Goal: Information Seeking & Learning: Learn about a topic

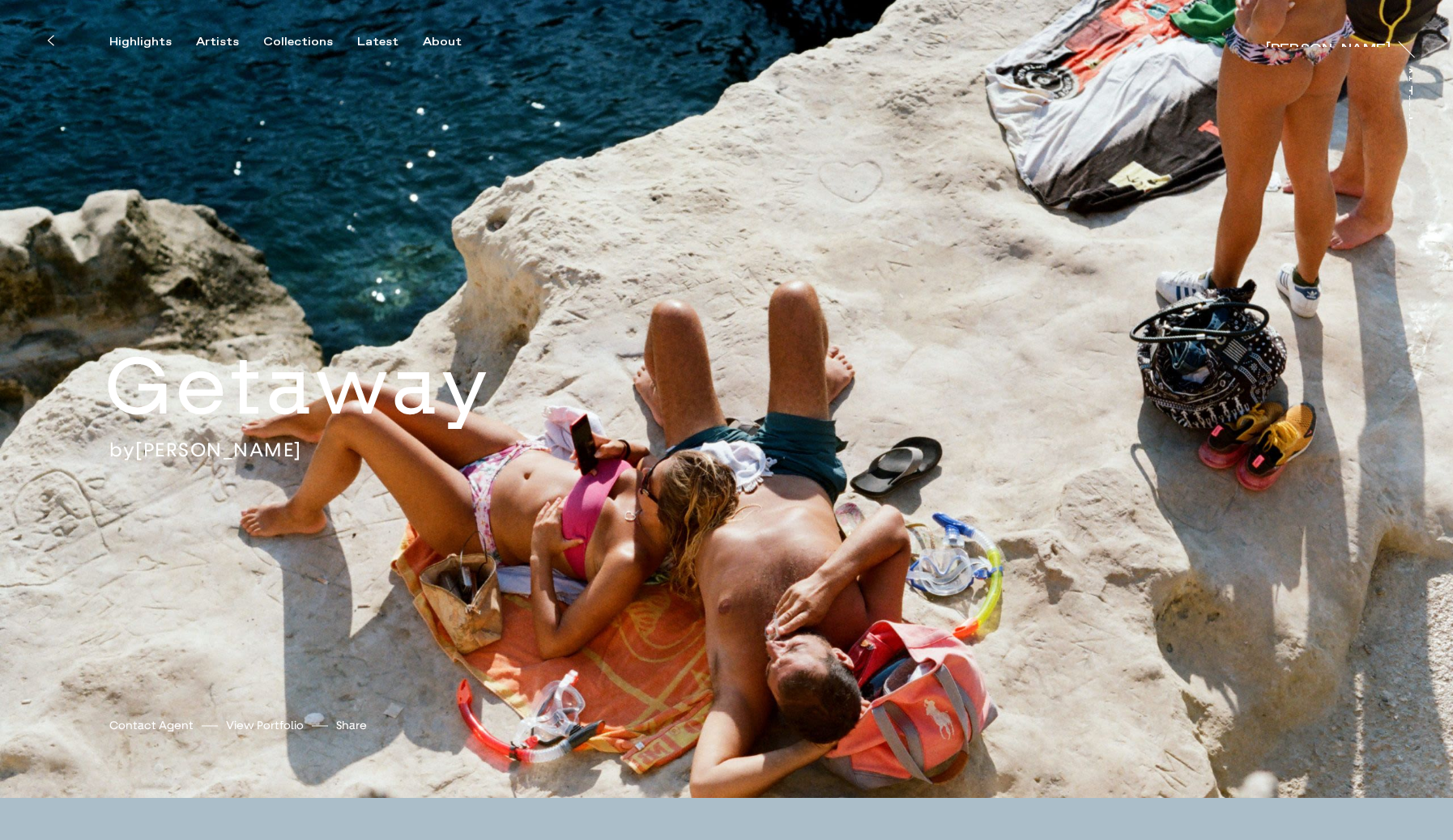
scroll to position [1, 0]
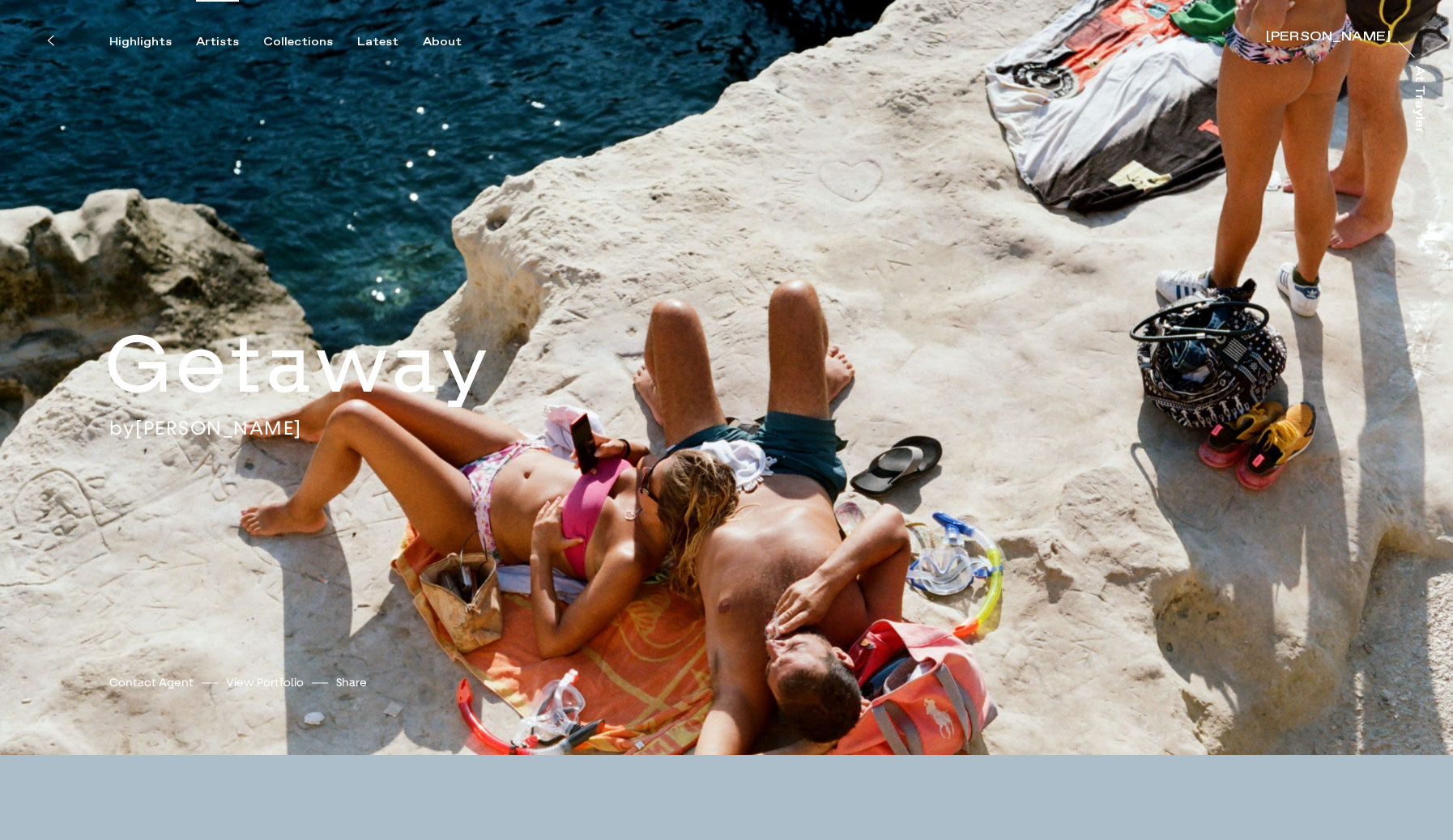
click at [212, 39] on div "Artists" at bounding box center [217, 41] width 43 height 14
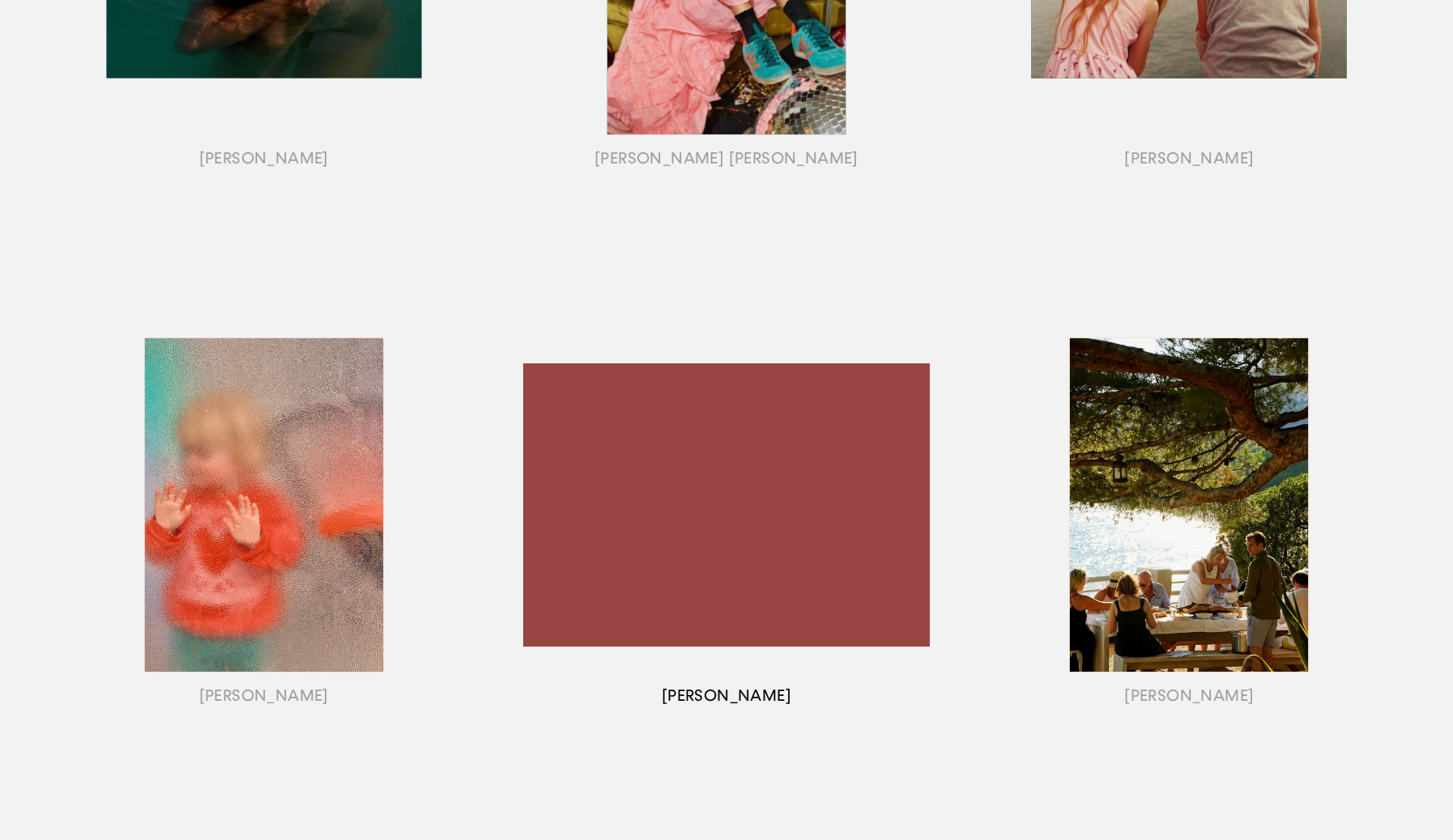
scroll to position [1044, 0]
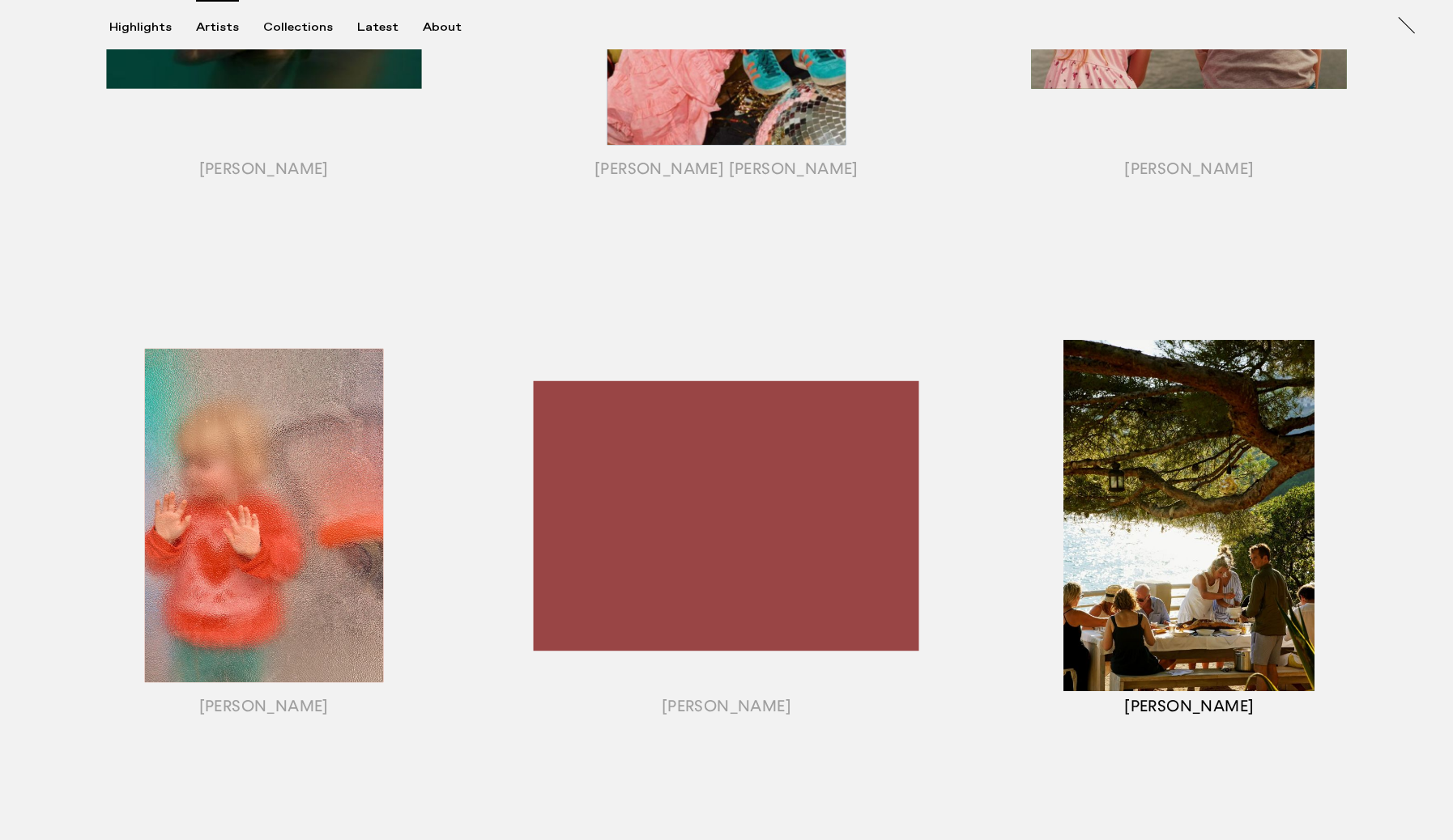
click at [1174, 465] on div "button" at bounding box center [1189, 536] width 463 height 506
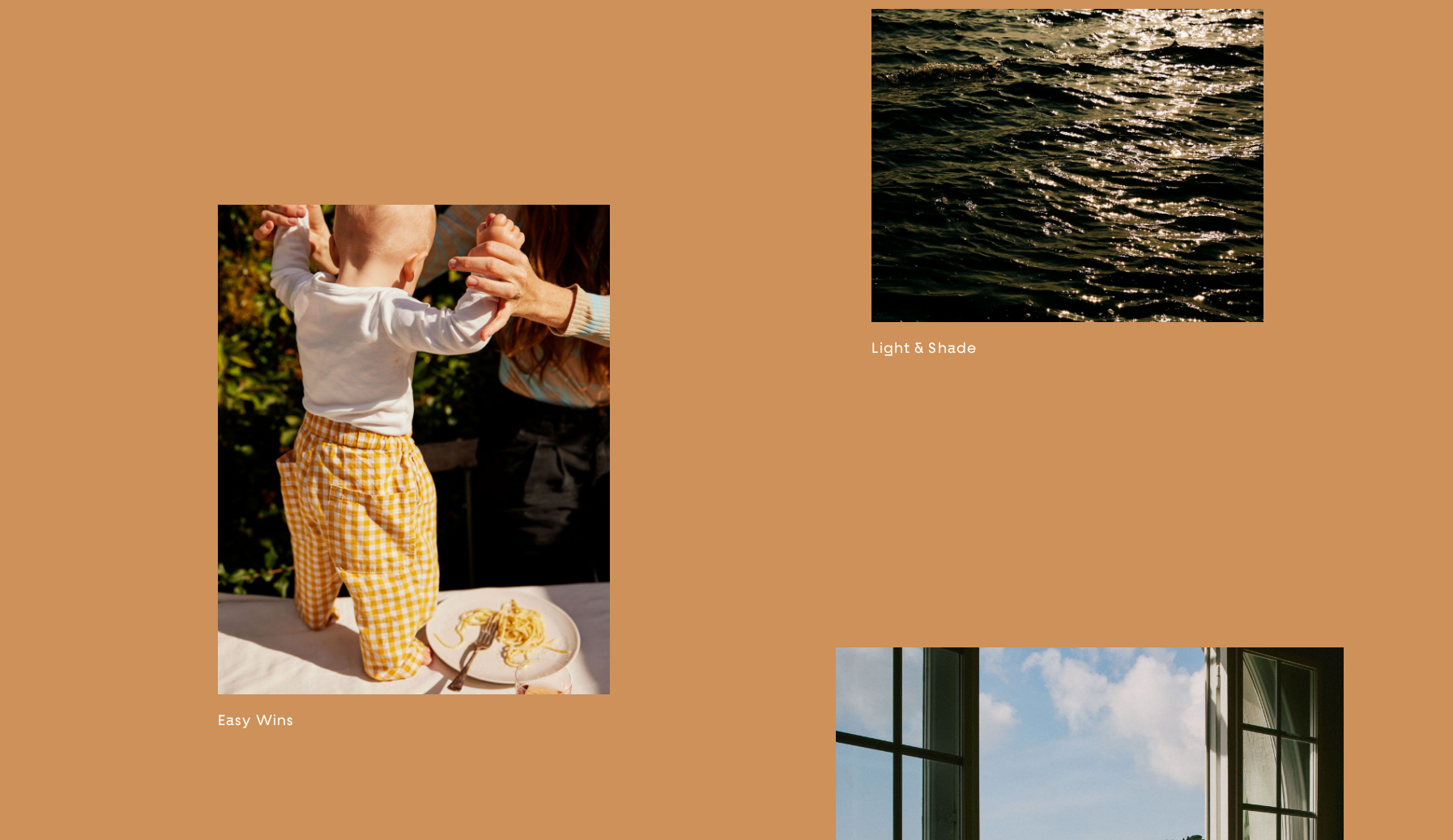
scroll to position [1649, 0]
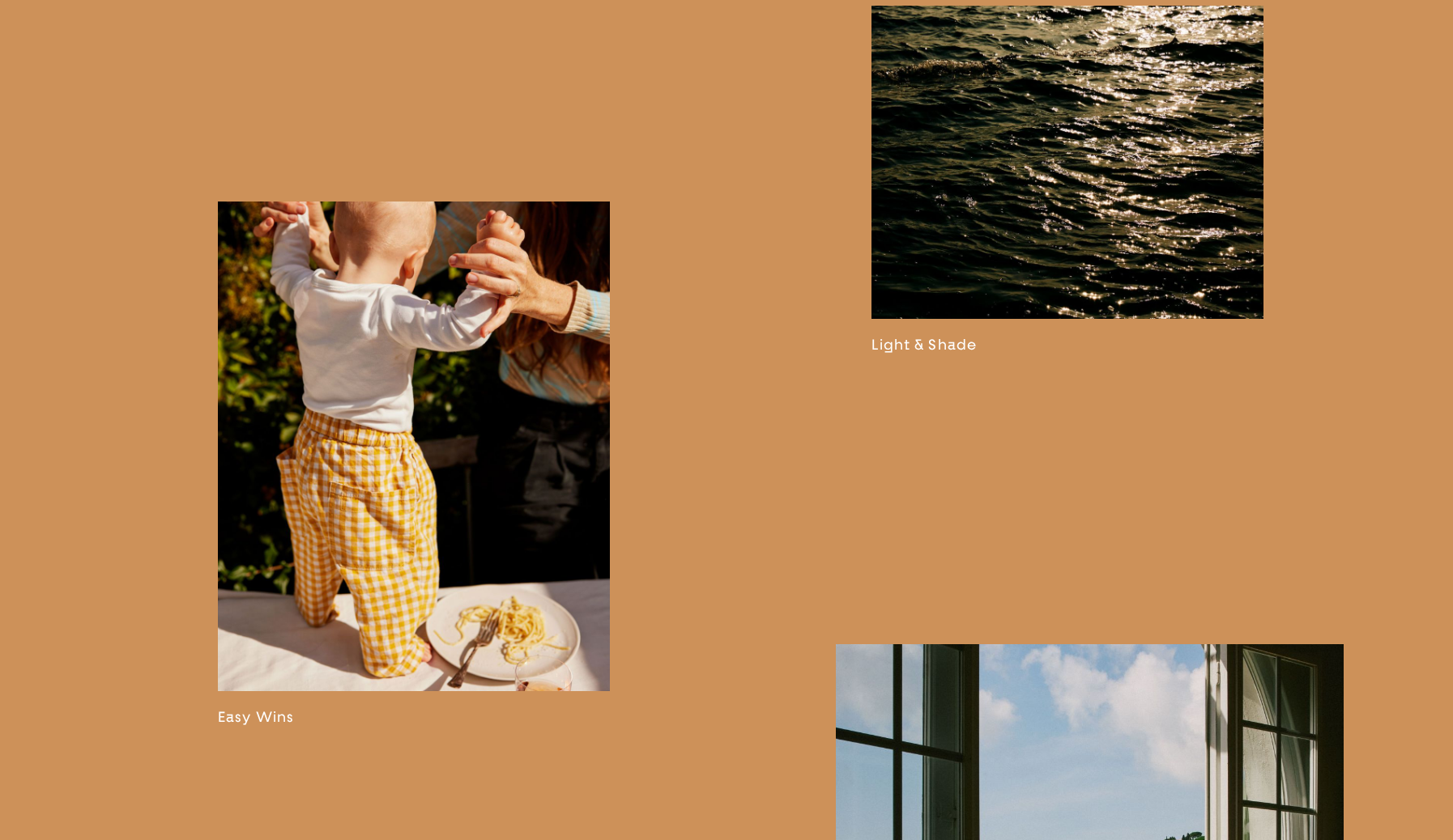
click at [458, 493] on link at bounding box center [414, 464] width 392 height 525
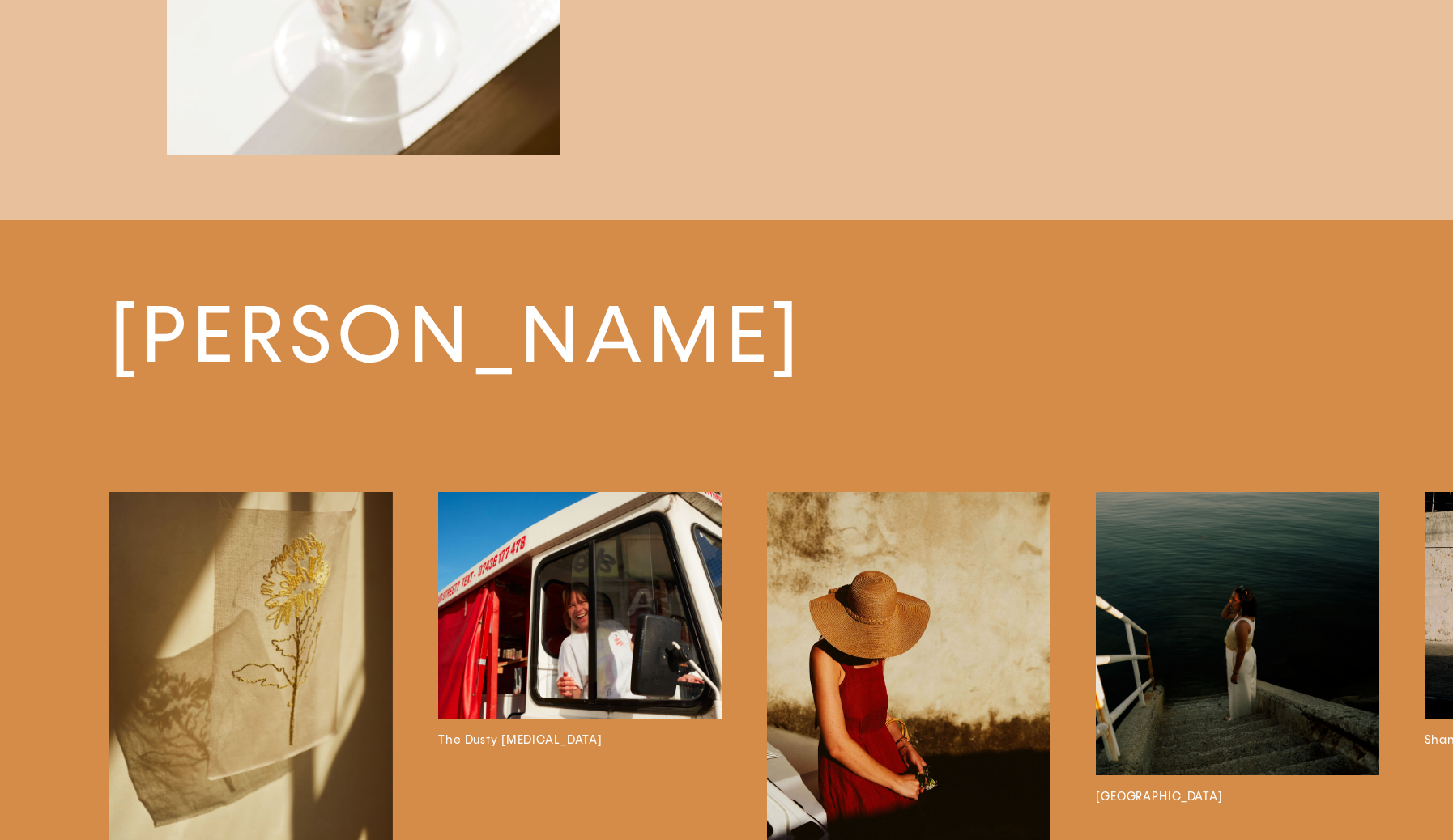
scroll to position [4899, 0]
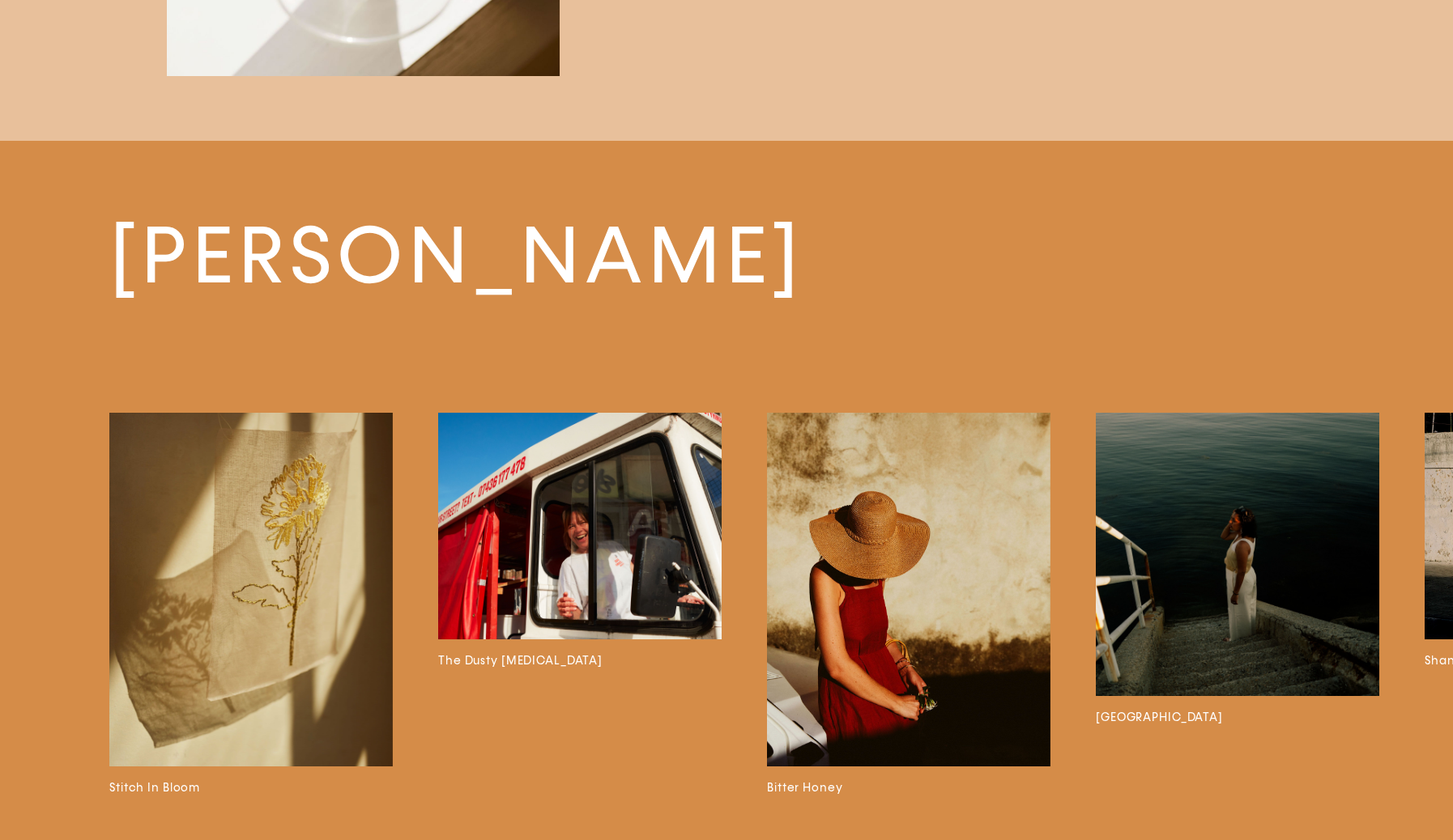
click at [887, 613] on img at bounding box center [909, 590] width 284 height 355
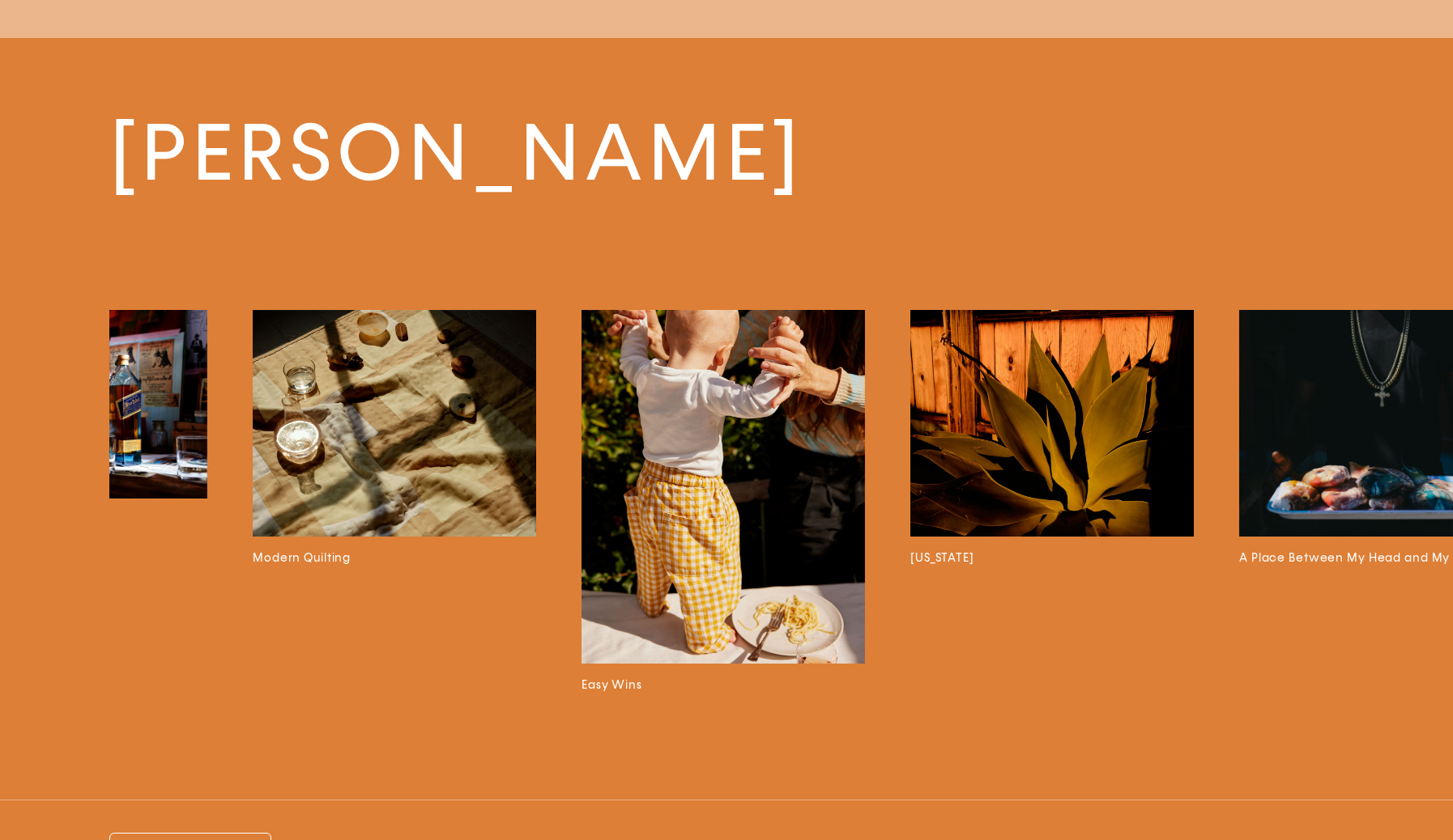
scroll to position [0, 3560]
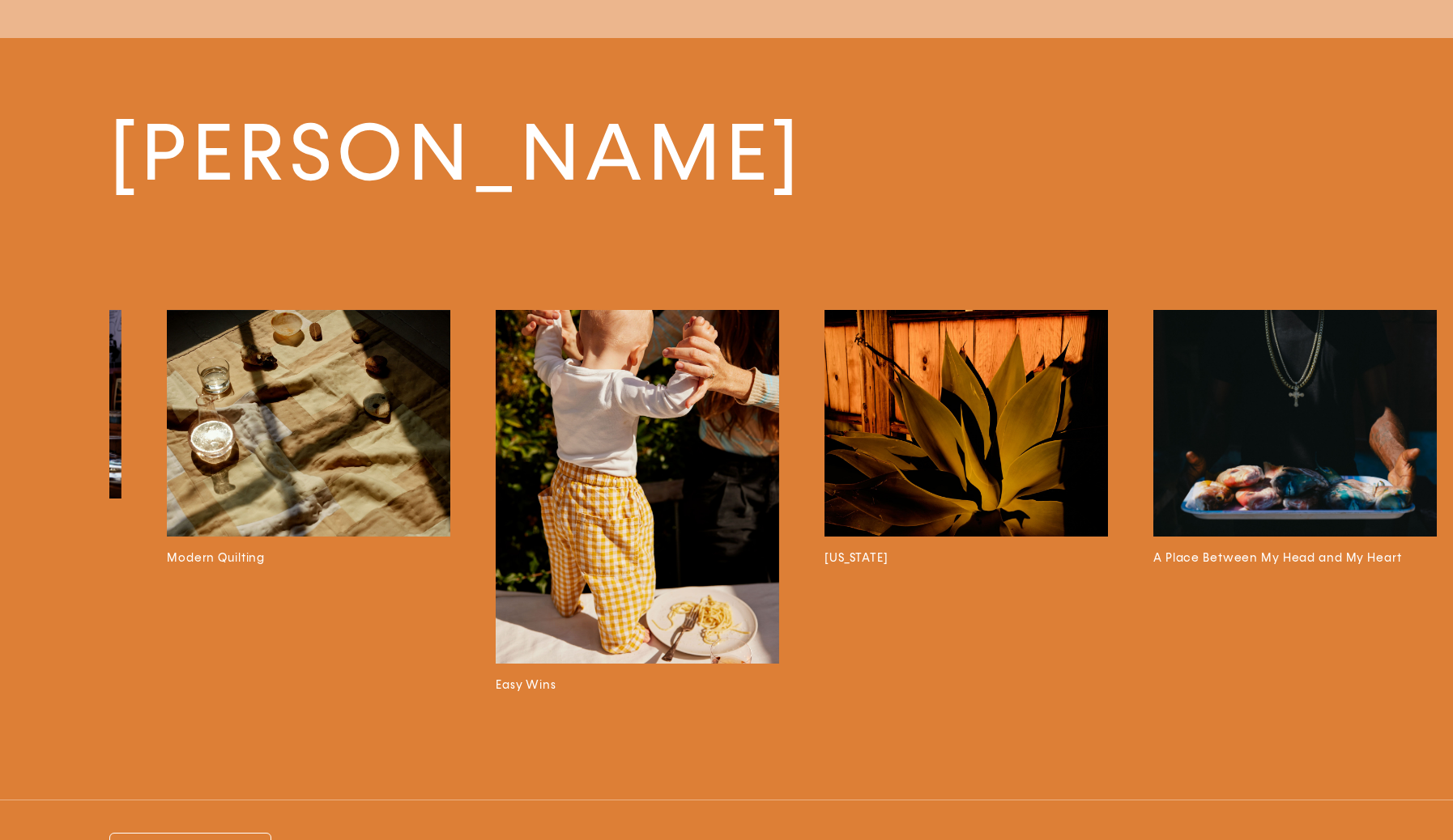
click at [1004, 442] on img at bounding box center [965, 424] width 284 height 227
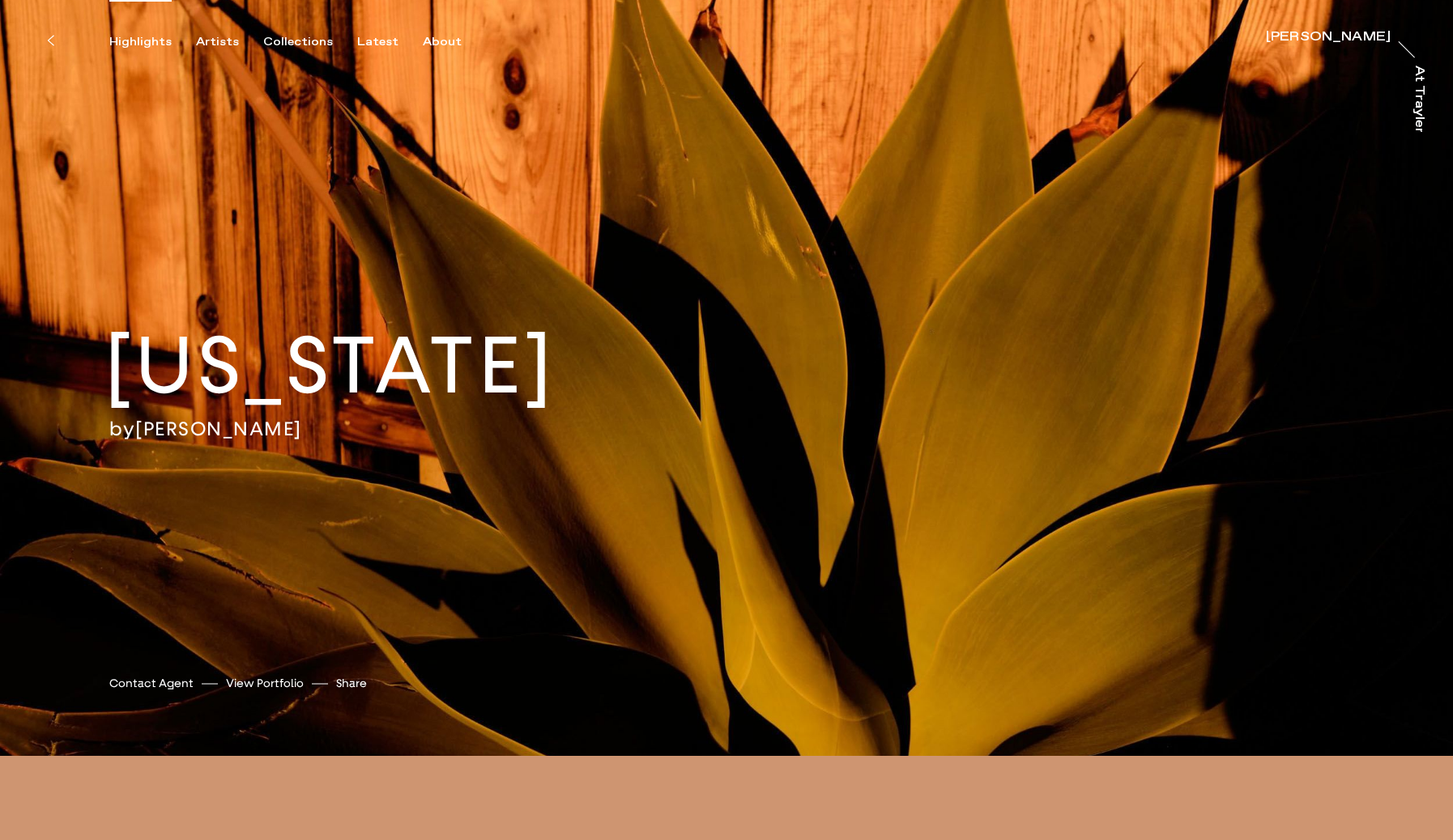
click at [147, 39] on div "Highlights" at bounding box center [140, 41] width 63 height 14
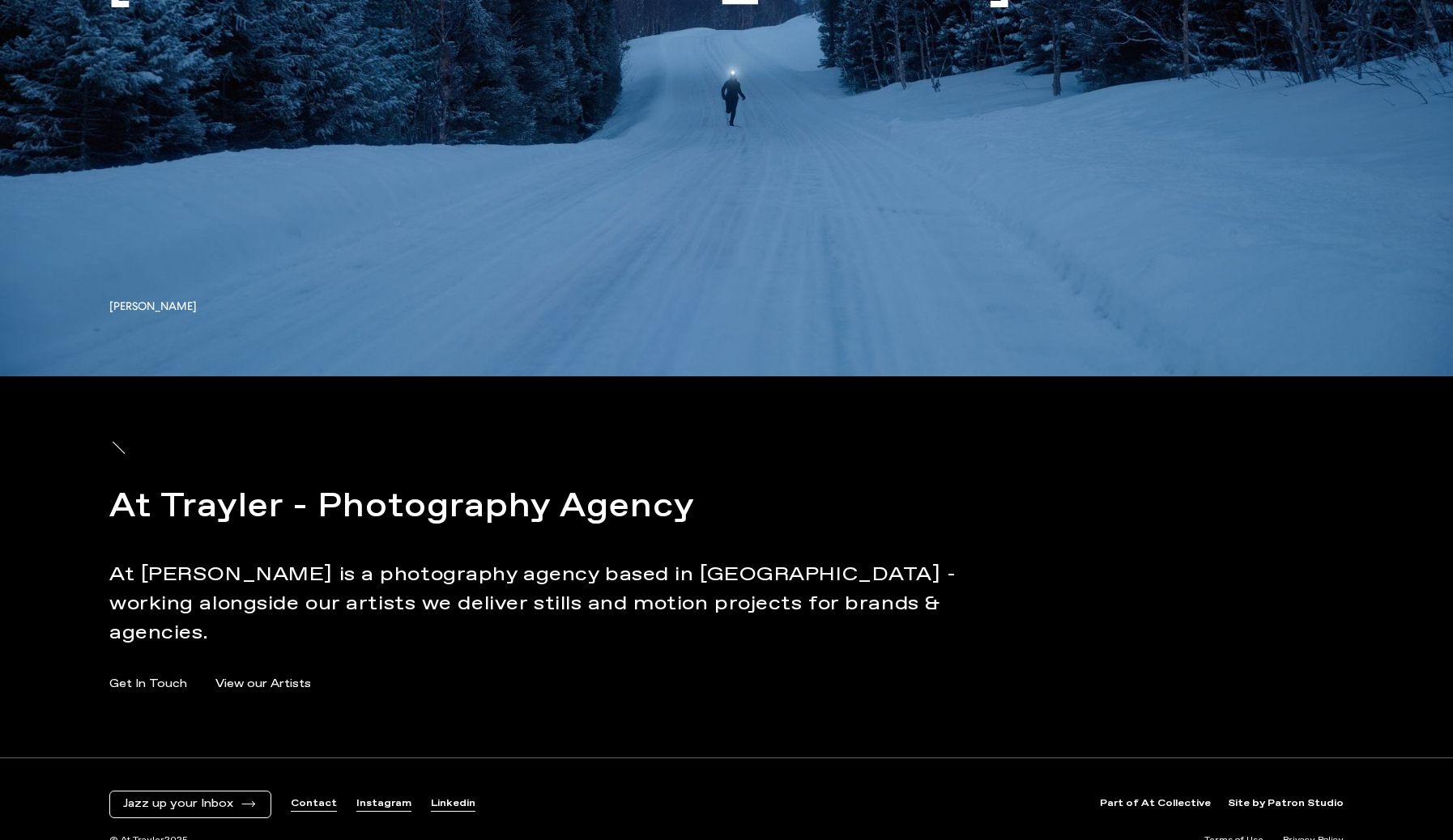
scroll to position [7602, 0]
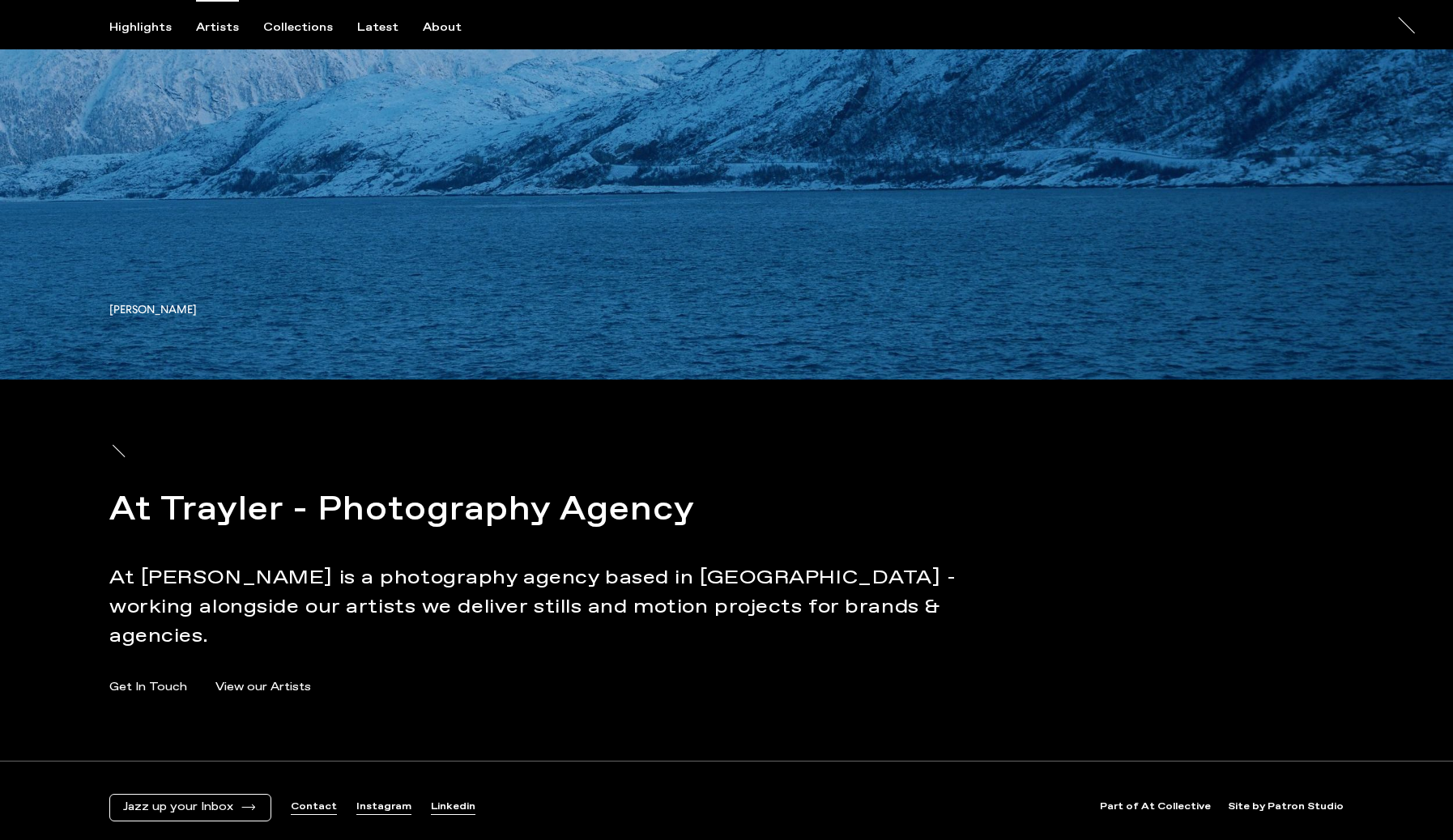
click at [209, 33] on div "Artists" at bounding box center [217, 27] width 43 height 14
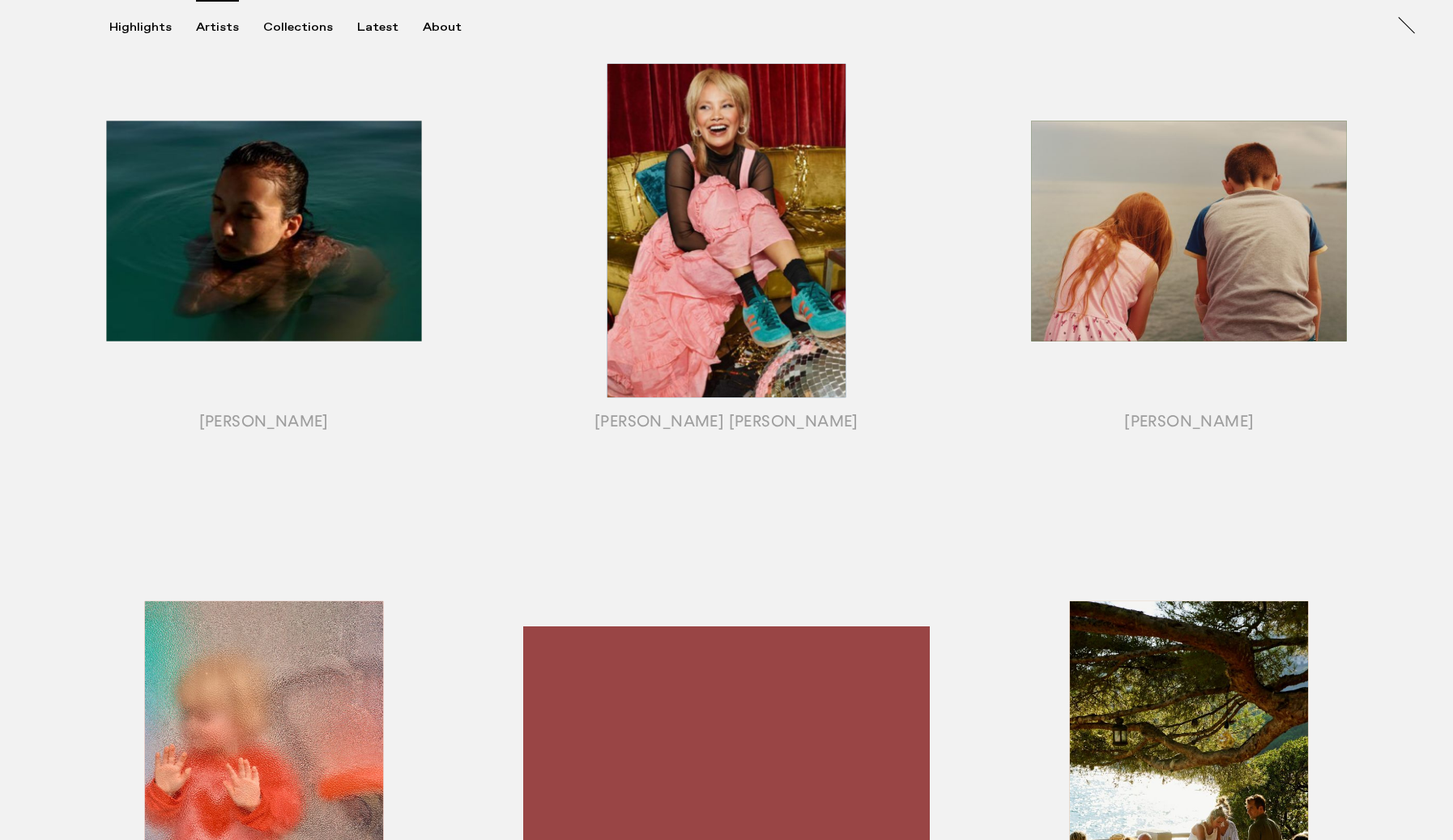
scroll to position [774, 0]
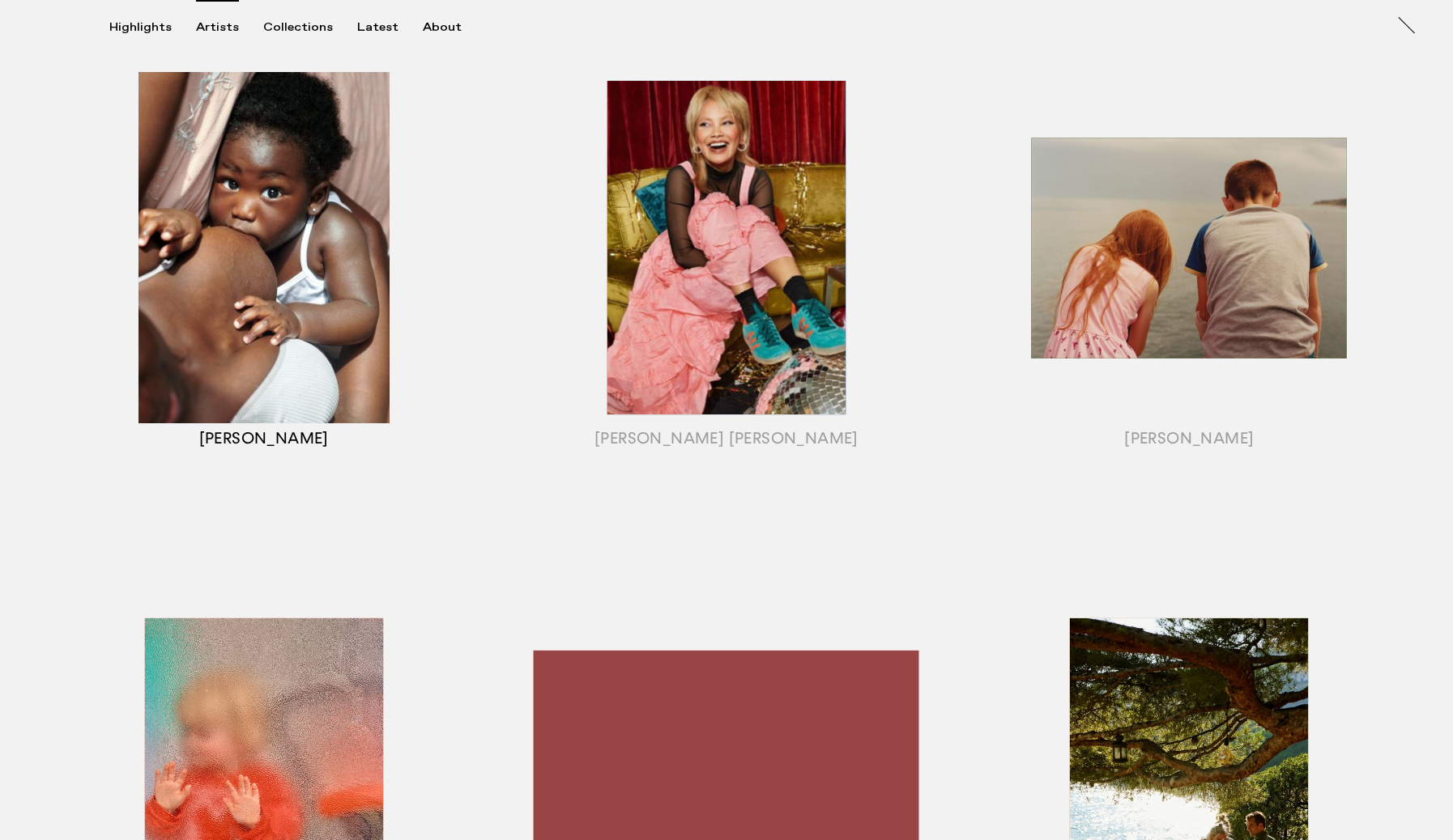
click at [264, 218] on div "button" at bounding box center [263, 268] width 463 height 506
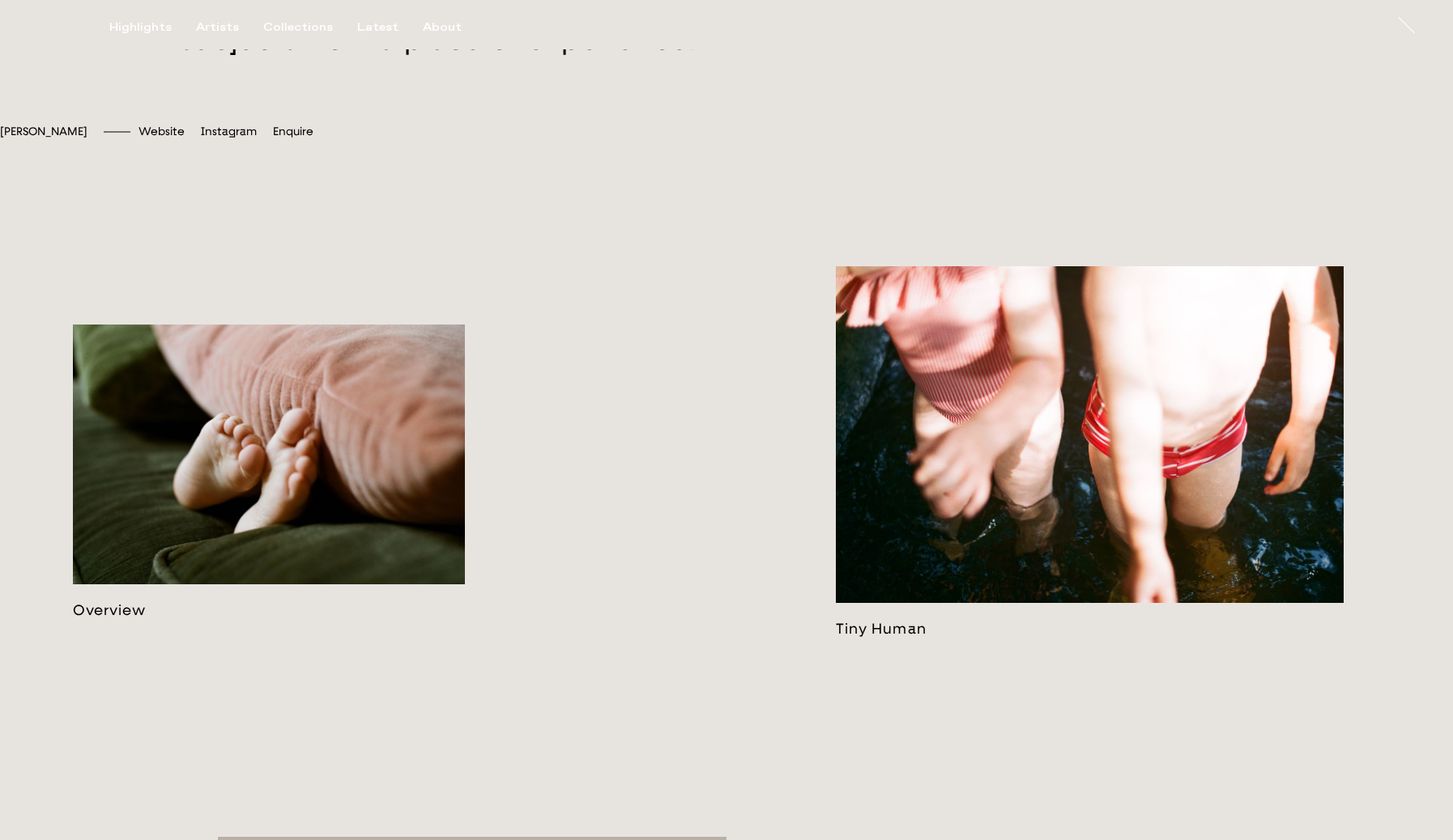
scroll to position [847, 0]
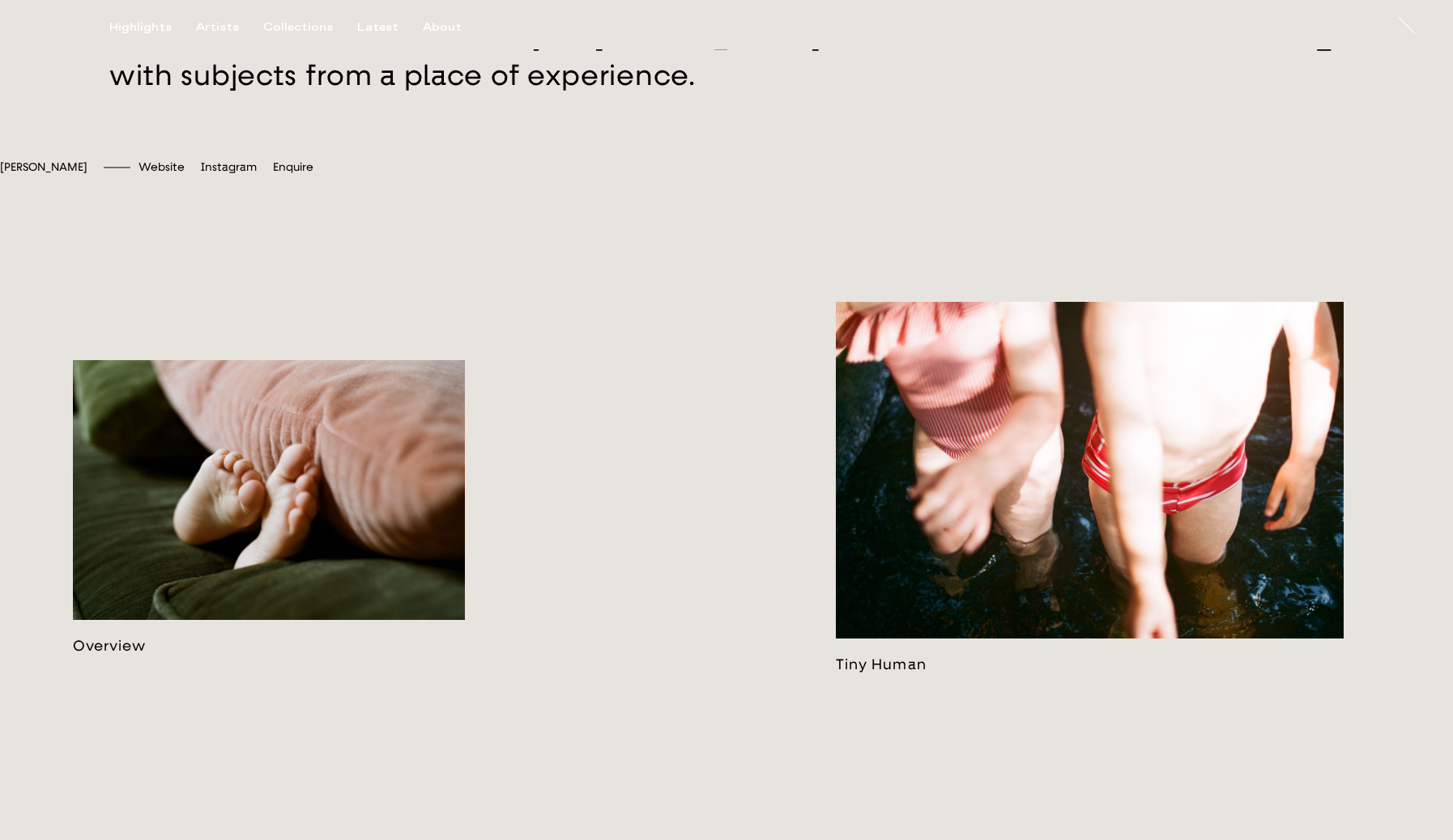
click at [262, 513] on link at bounding box center [269, 507] width 392 height 295
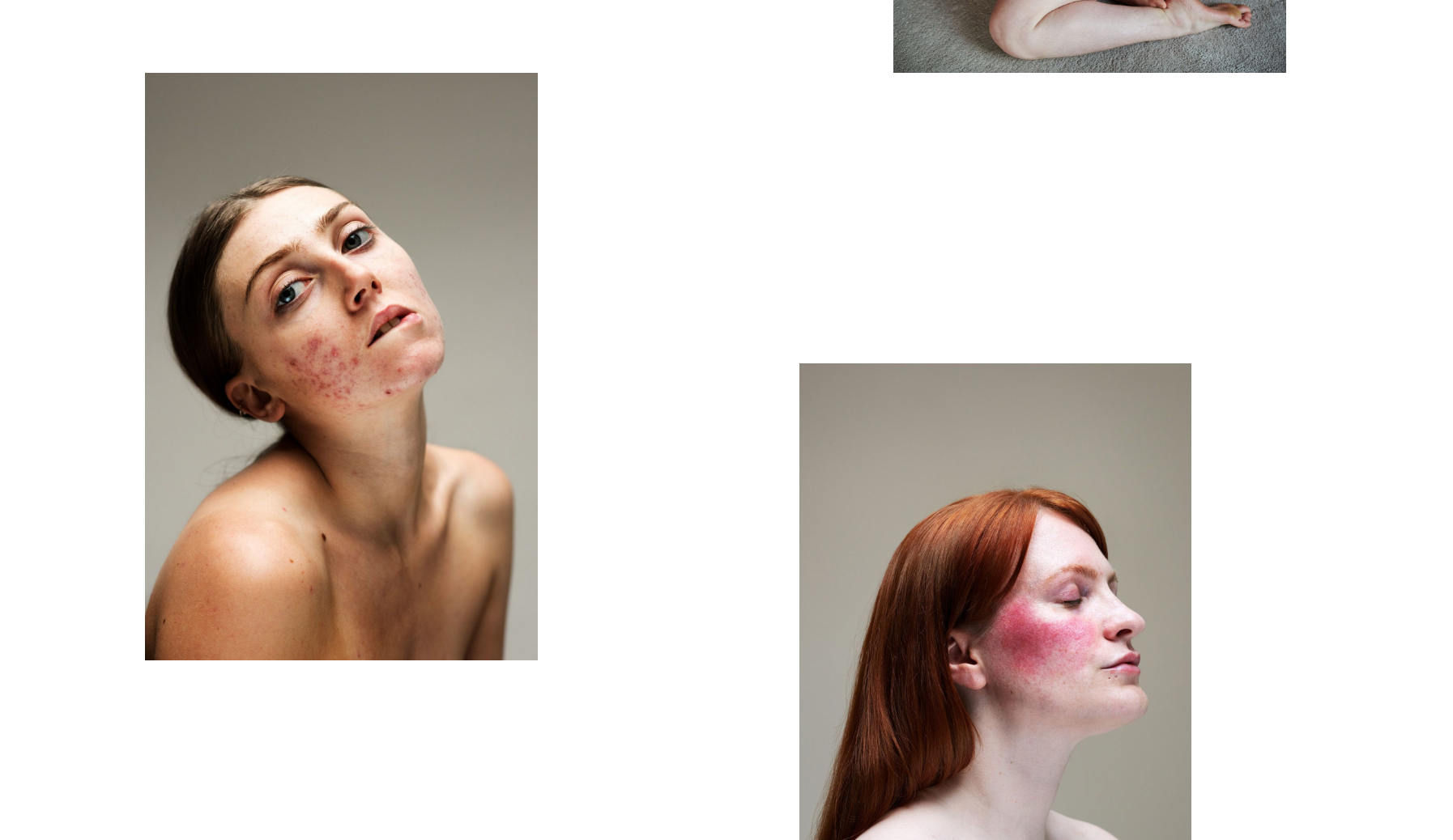
scroll to position [9839, 0]
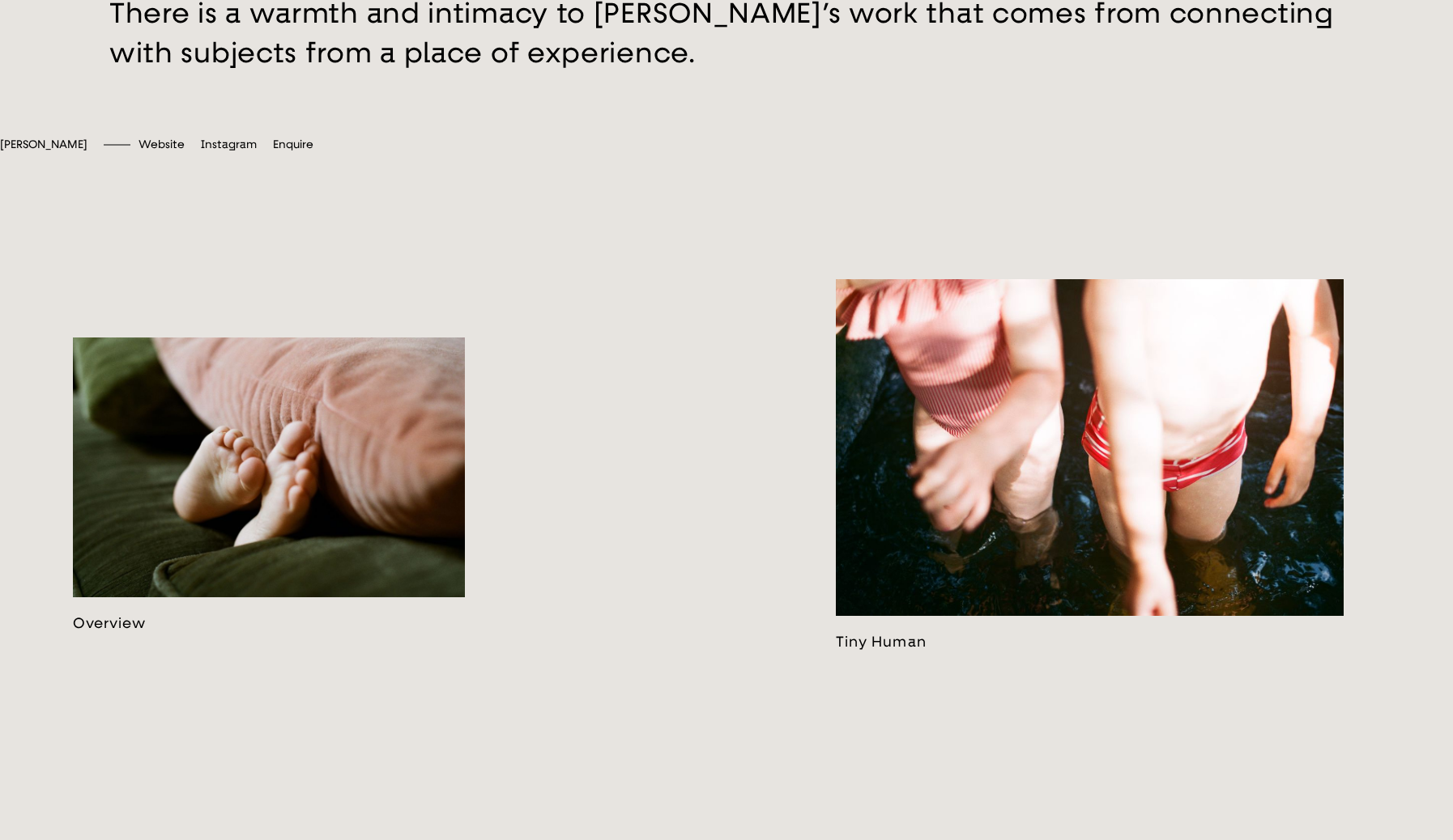
scroll to position [844, 0]
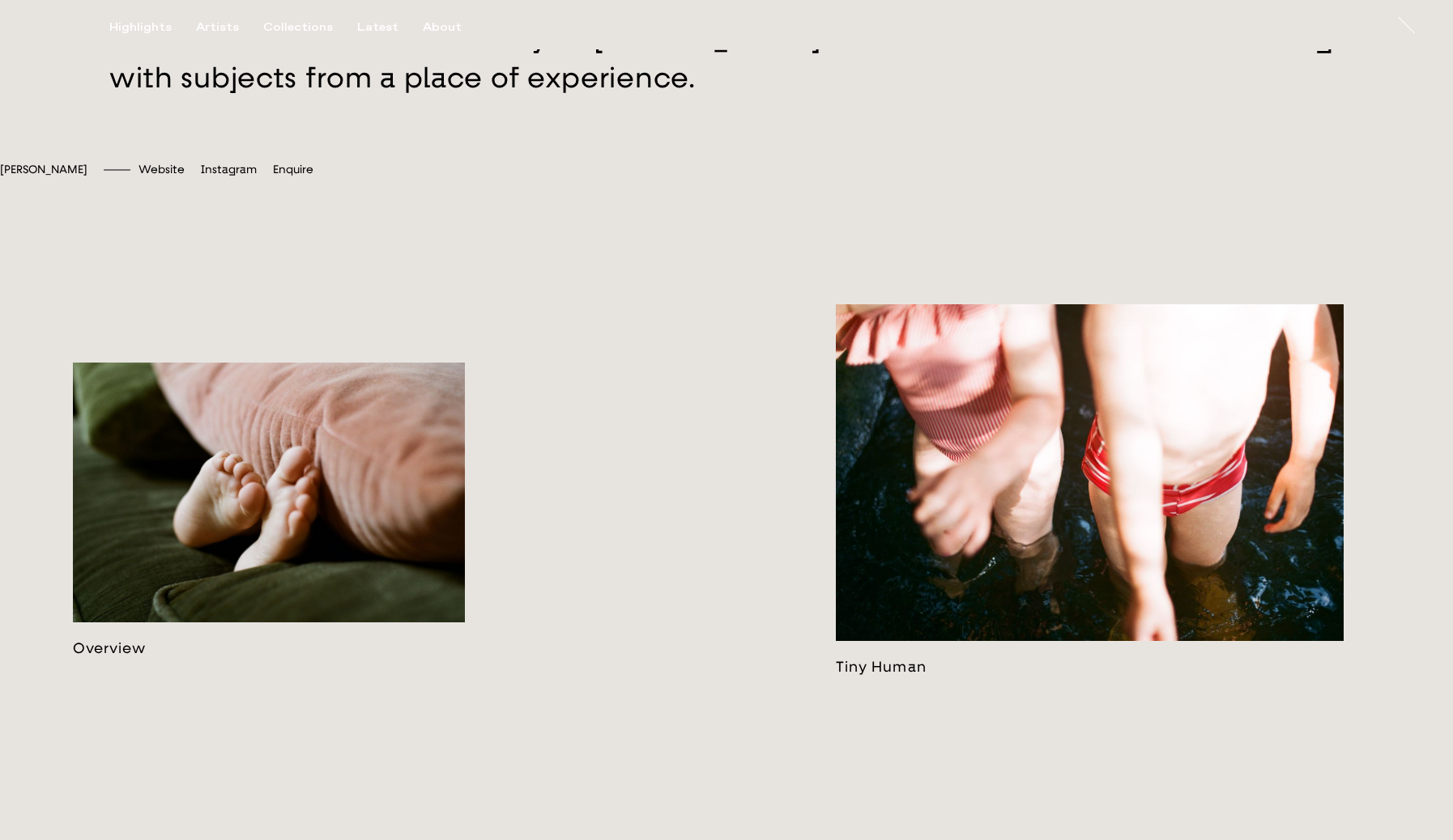
click at [979, 503] on link at bounding box center [1090, 490] width 509 height 372
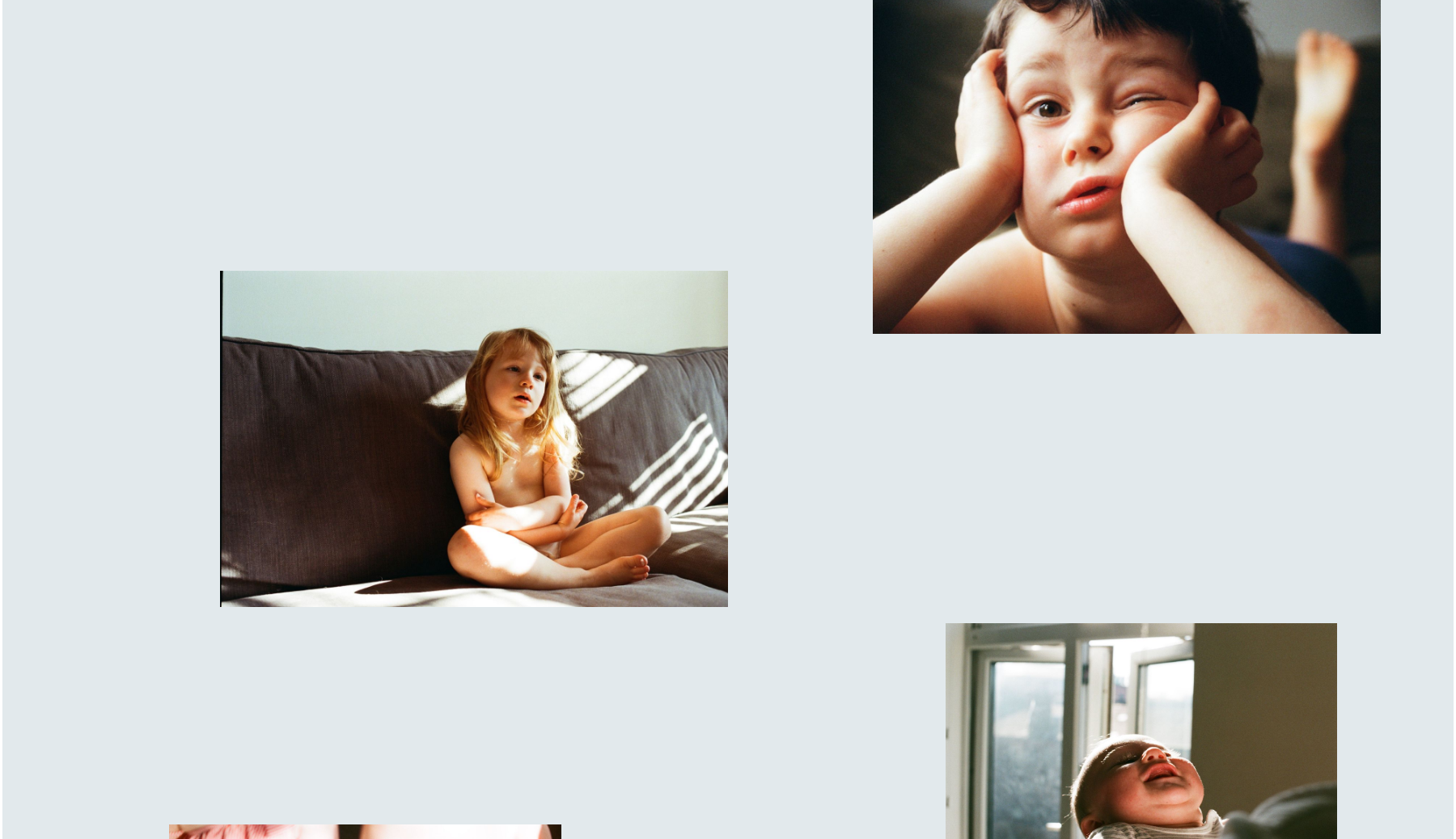
scroll to position [4781, 0]
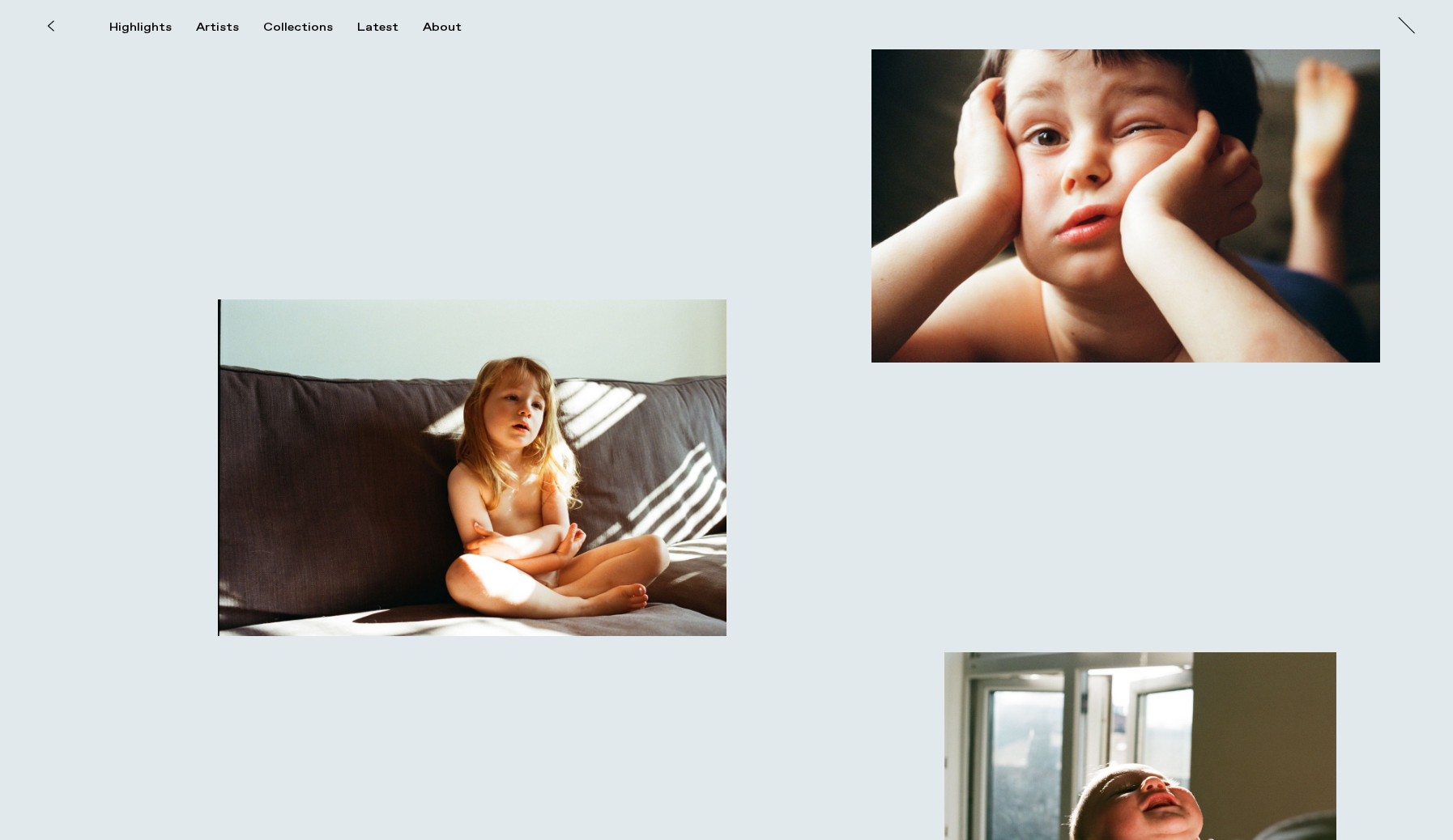
click at [582, 515] on img "button" at bounding box center [472, 468] width 509 height 336
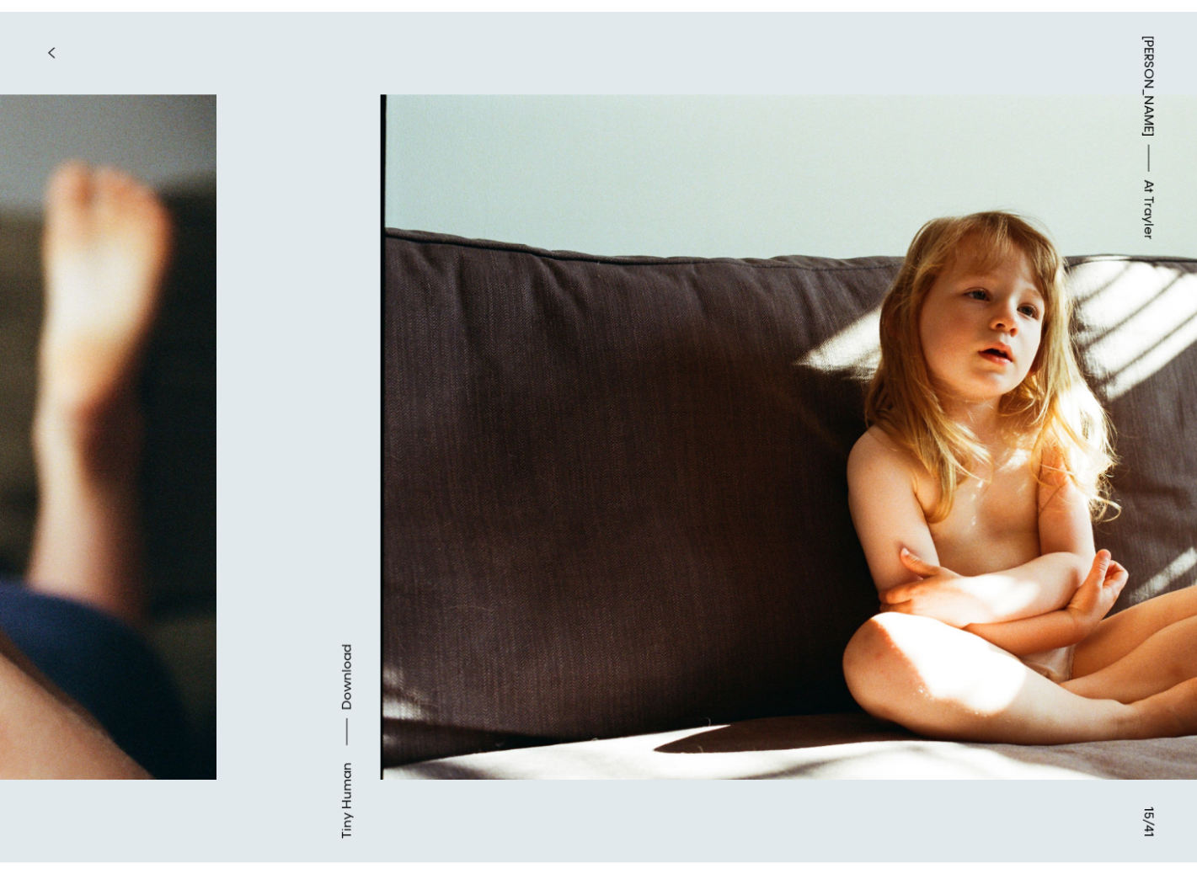
scroll to position [4205, 0]
